Goal: Task Accomplishment & Management: Complete application form

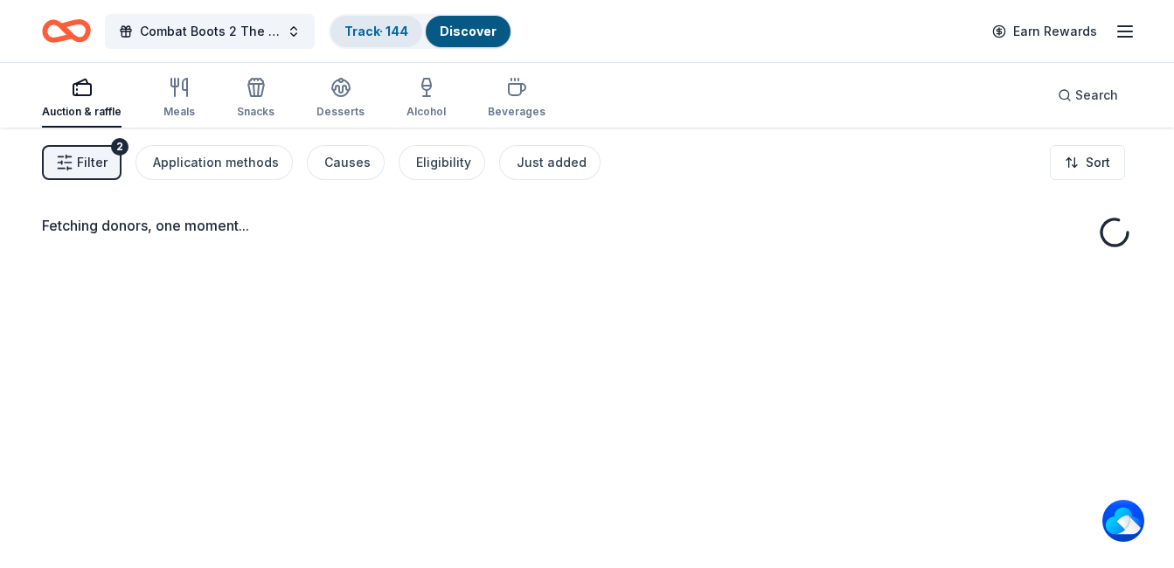
click at [380, 38] on div "Track · 144" at bounding box center [377, 31] width 92 height 31
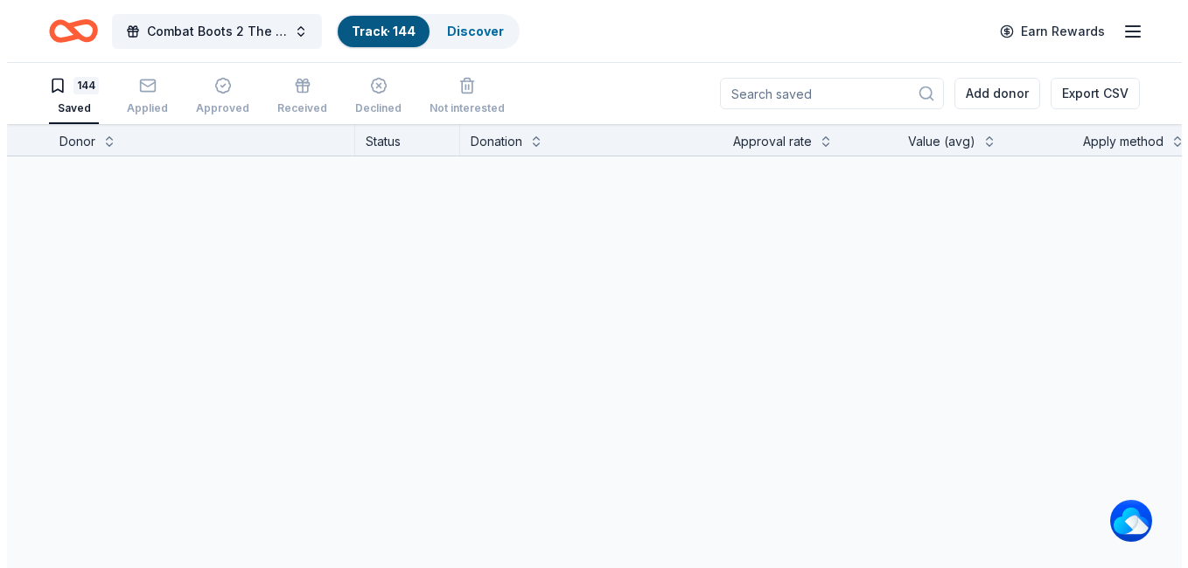
scroll to position [1, 0]
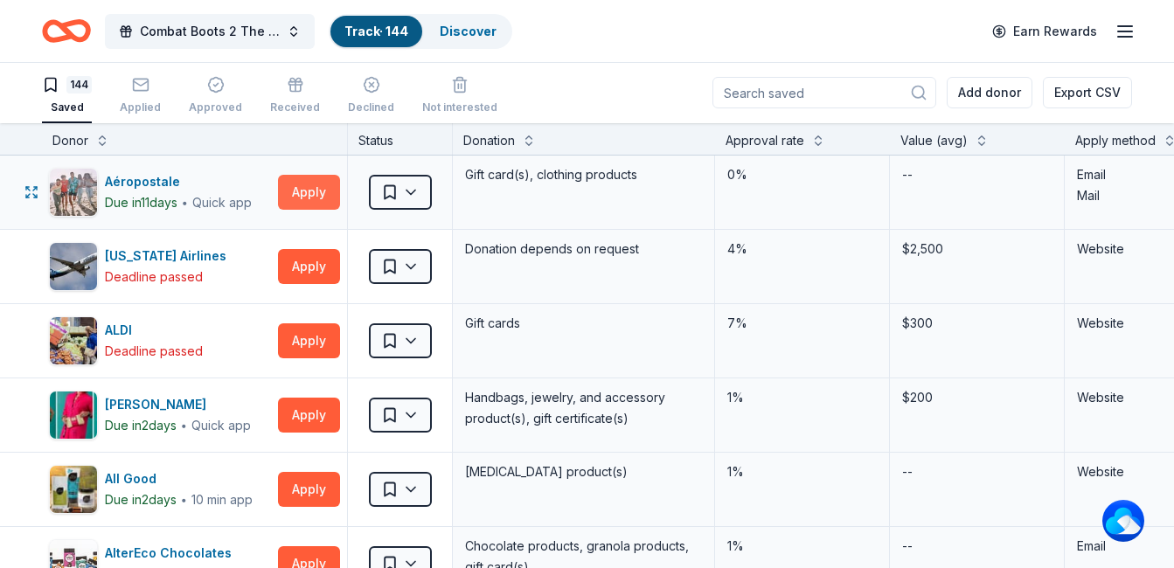
click at [310, 192] on button "Apply" at bounding box center [309, 192] width 62 height 35
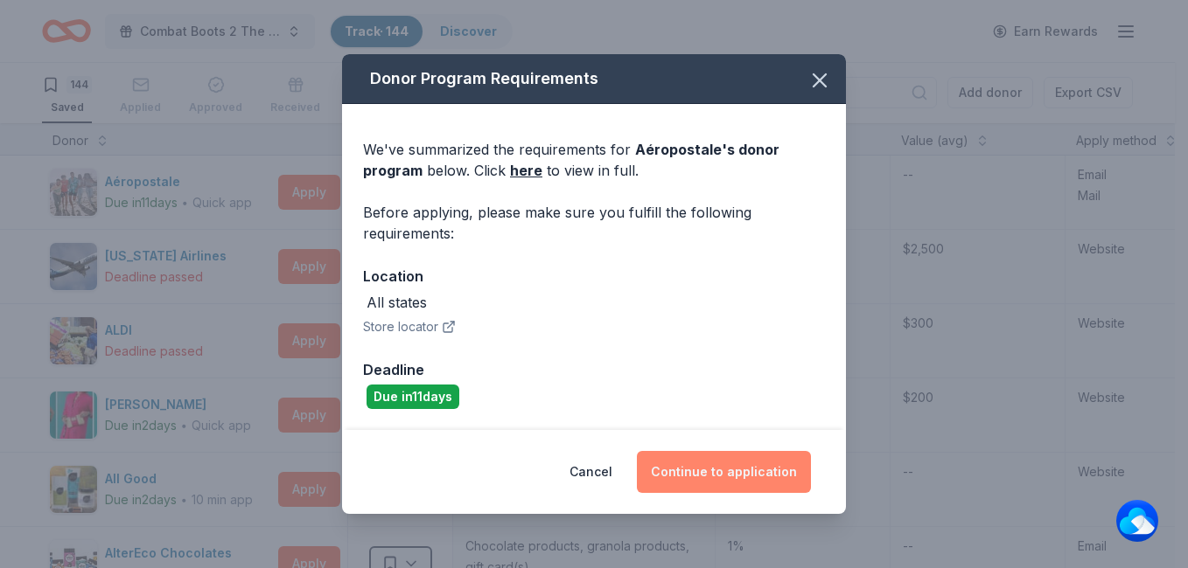
click at [713, 476] on button "Continue to application" at bounding box center [724, 472] width 174 height 42
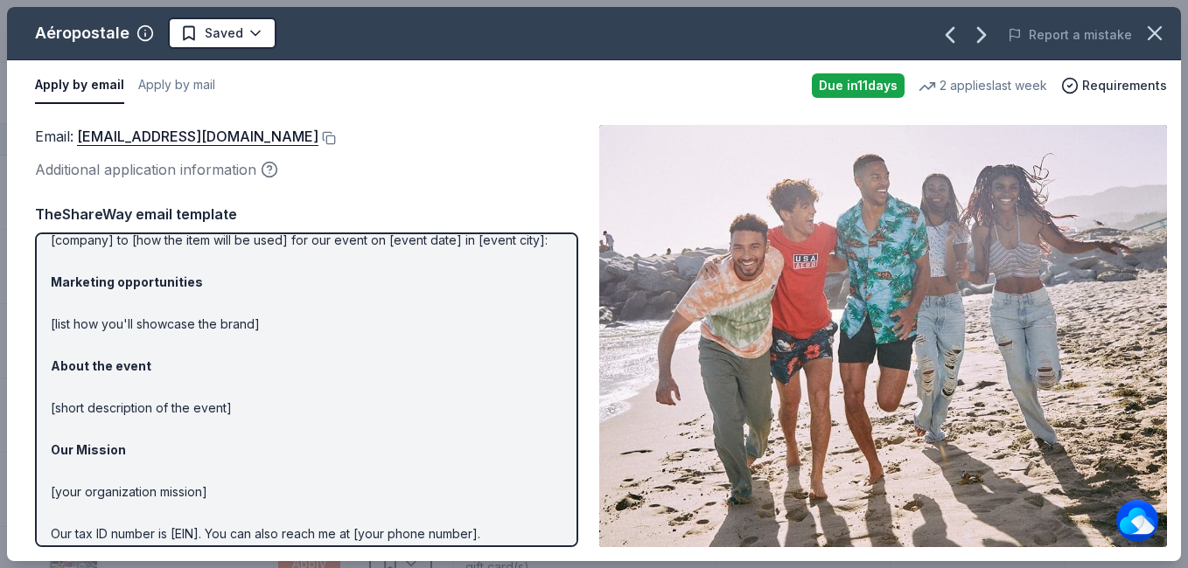
scroll to position [157, 0]
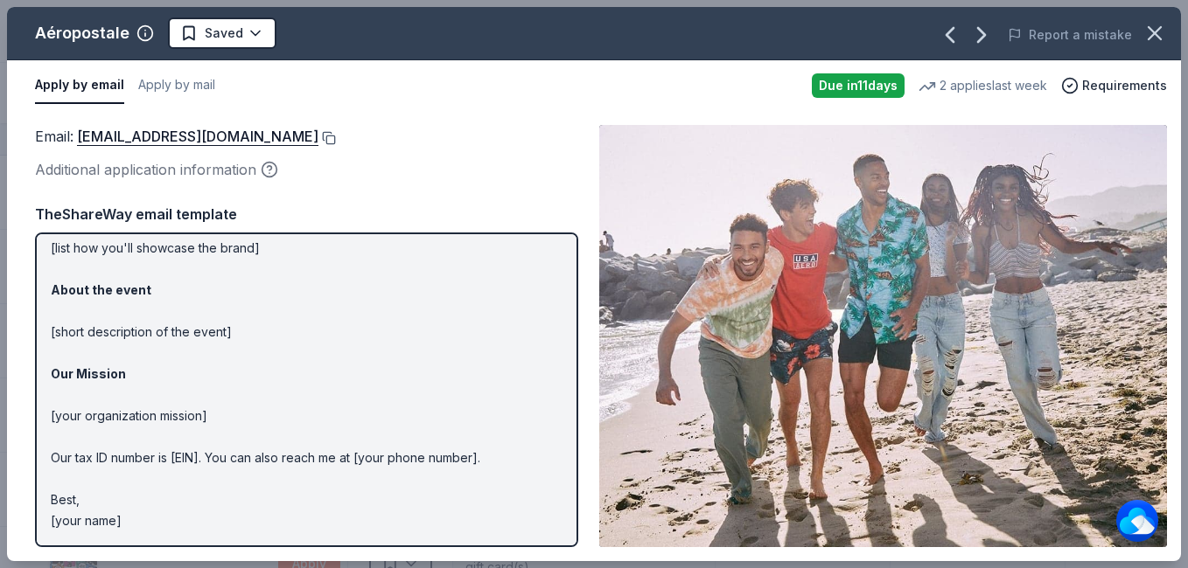
click at [336, 136] on button at bounding box center [326, 138] width 17 height 14
click at [53, 244] on p "Hi [name/there], I am [your name] from [your org]. We are seeking [requested it…" at bounding box center [307, 311] width 512 height 441
drag, startPoint x: 52, startPoint y: 247, endPoint x: 206, endPoint y: 277, distance: 156.9
click at [206, 277] on p "Hi [name/there], I am [your name] from [your org]. We are seeking [requested it…" at bounding box center [307, 311] width 512 height 441
drag, startPoint x: 233, startPoint y: 253, endPoint x: 329, endPoint y: 255, distance: 96.2
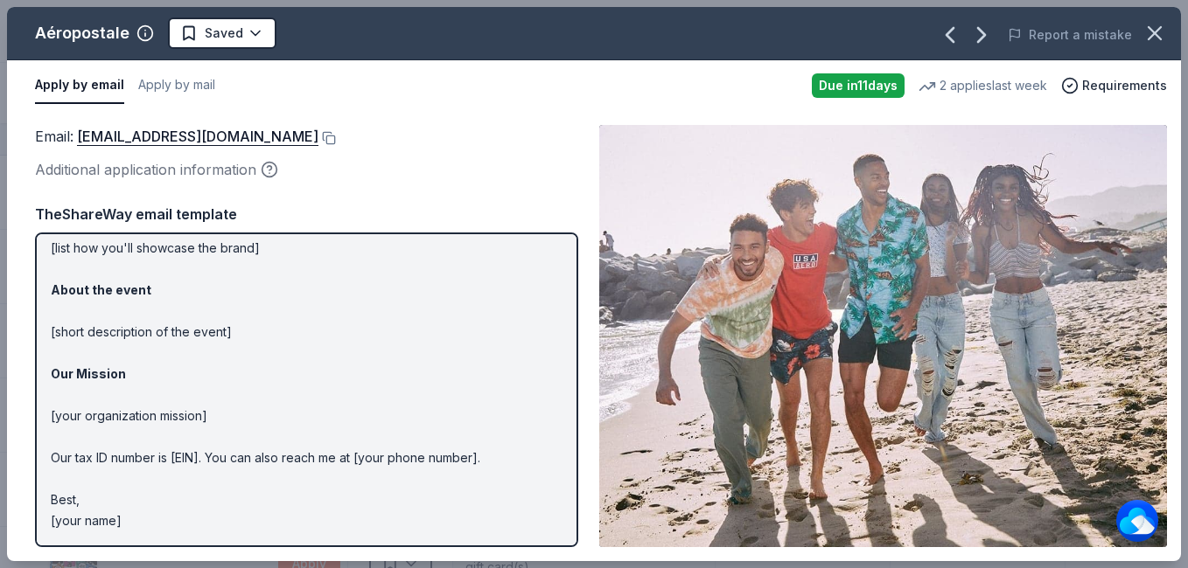
click at [234, 252] on p "Hi [name/there], I am [your name] from [your org]. We are seeking [requested it…" at bounding box center [307, 311] width 512 height 441
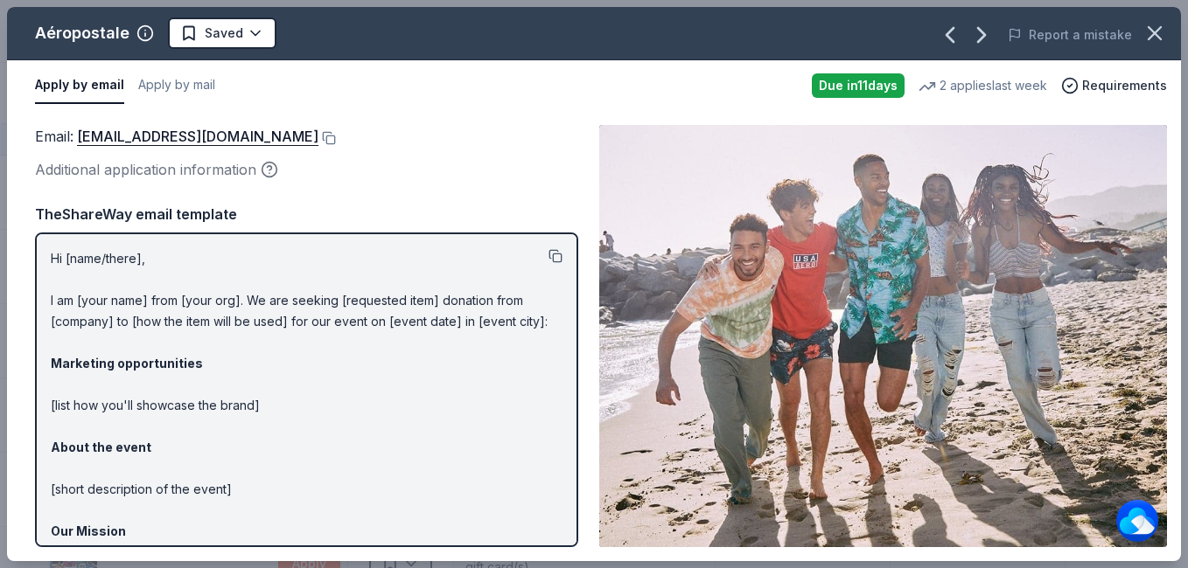
click at [548, 258] on button at bounding box center [555, 256] width 14 height 14
